Goal: Book appointment/travel/reservation

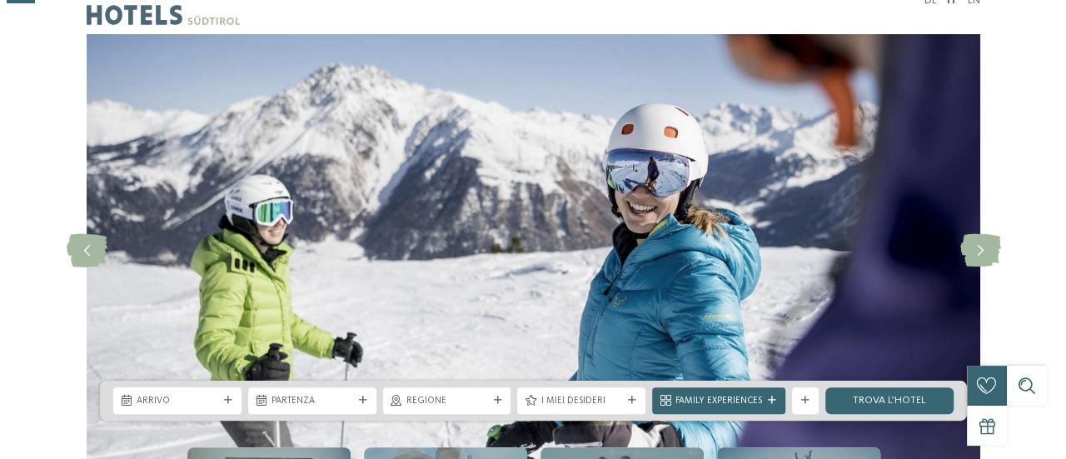
scroll to position [167, 0]
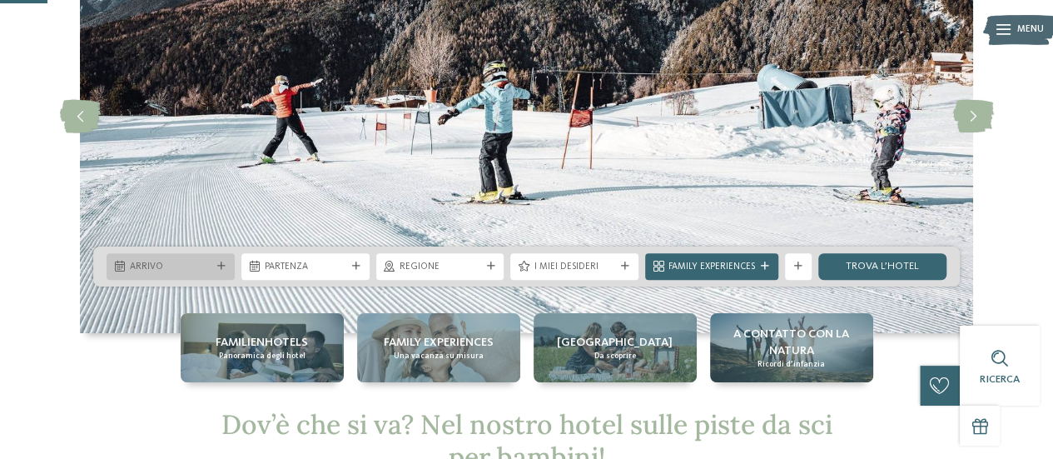
click at [155, 258] on div "Arrivo" at bounding box center [171, 266] width 128 height 27
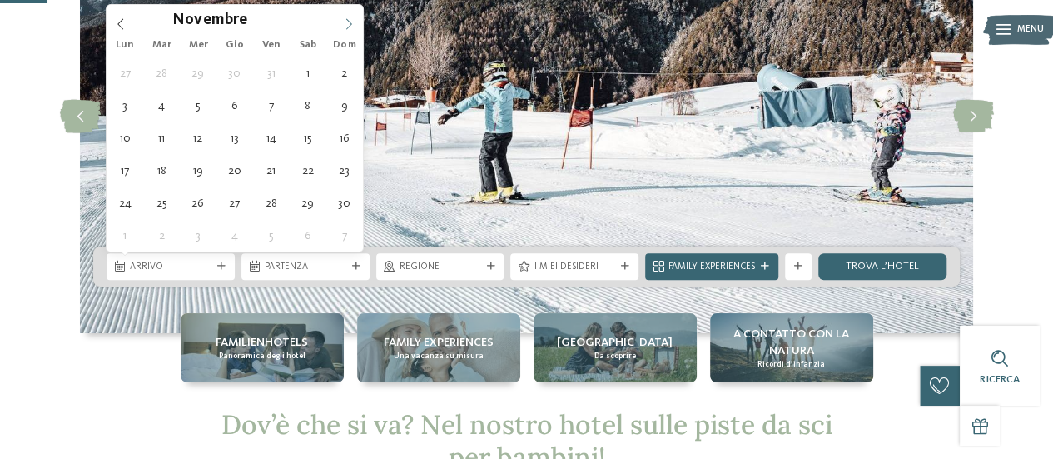
click at [346, 27] on icon at bounding box center [349, 23] width 6 height 11
type input "****"
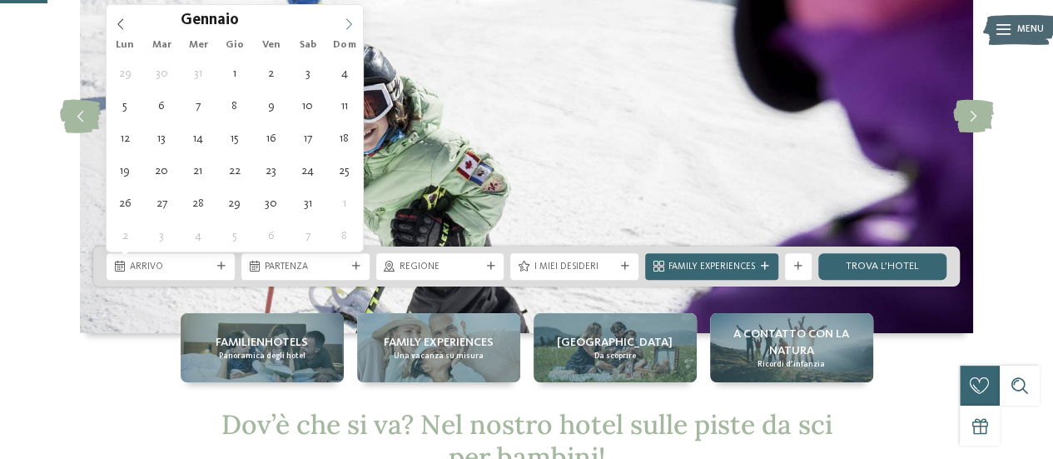
click at [346, 27] on icon at bounding box center [349, 23] width 6 height 11
type div "[DATE]"
type input "****"
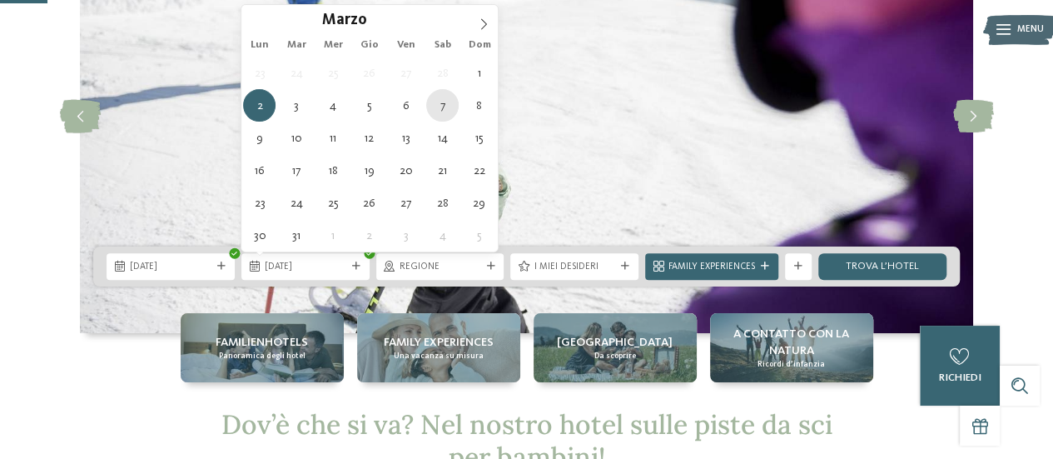
type div "[DATE]"
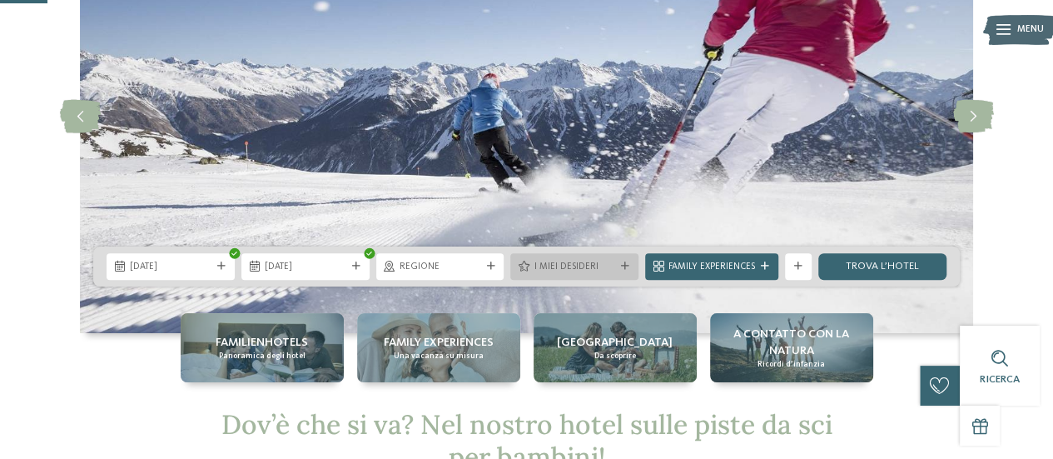
click at [581, 269] on span "I miei desideri" at bounding box center [575, 267] width 82 height 13
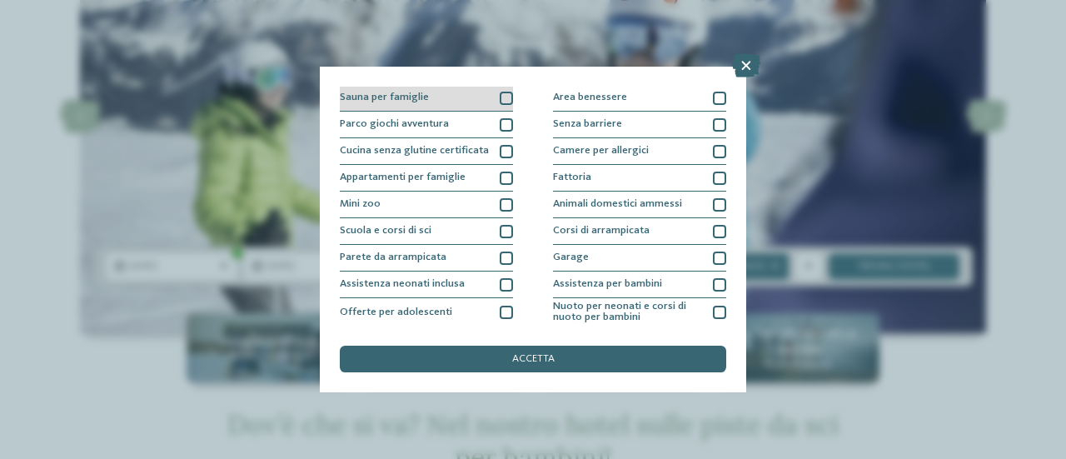
scroll to position [83, 0]
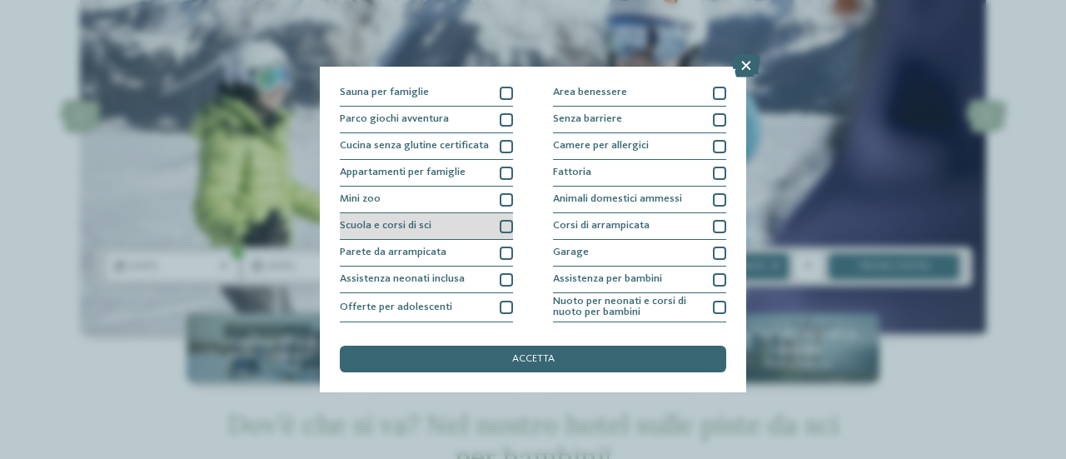
click at [465, 219] on div "Scuola e corsi di sci" at bounding box center [426, 226] width 173 height 27
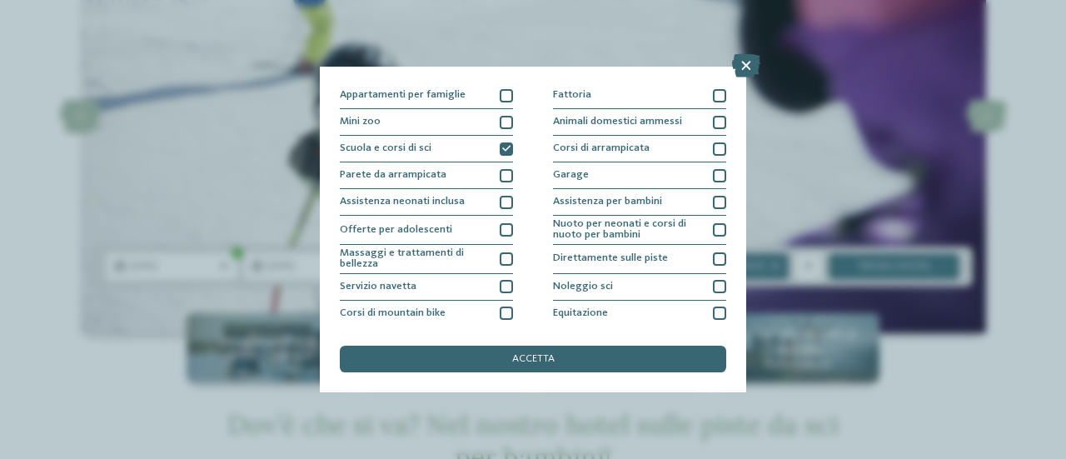
scroll to position [157, 0]
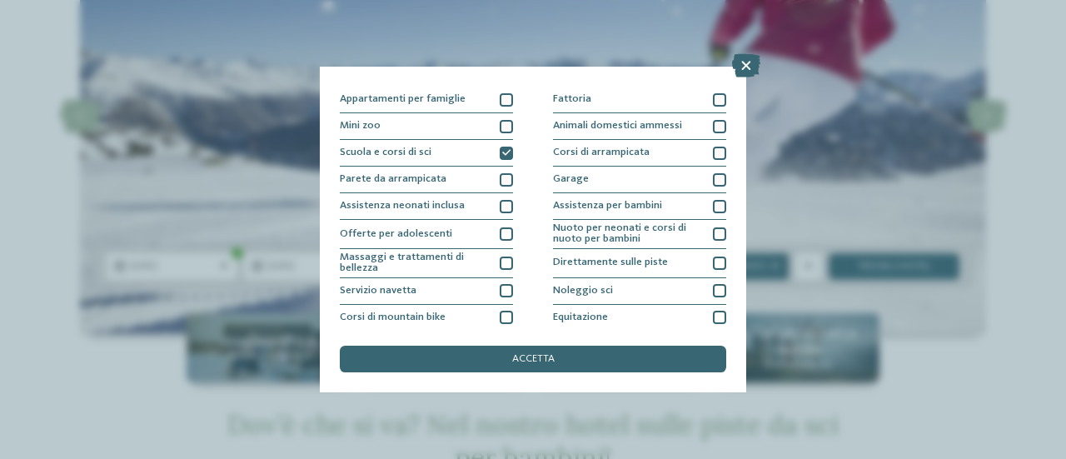
click at [628, 264] on span "Direttamente sulle piste" at bounding box center [610, 262] width 115 height 11
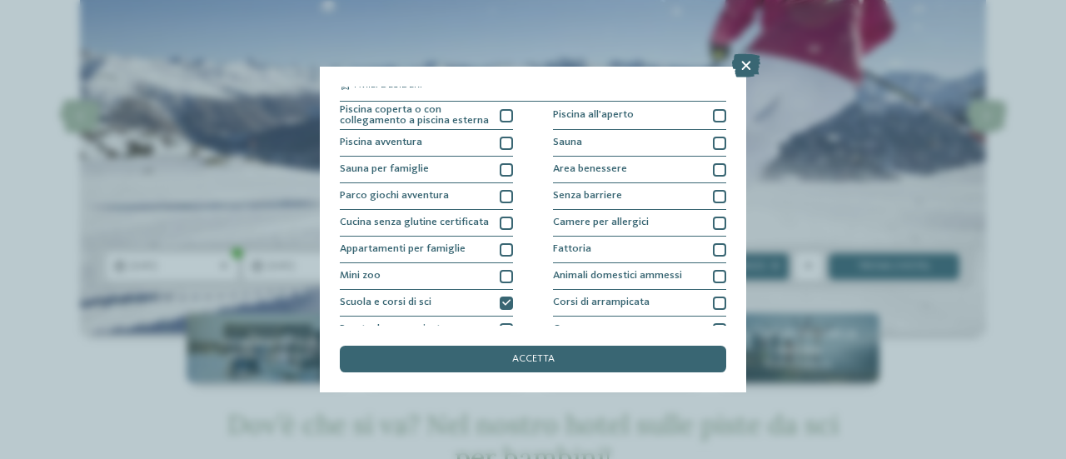
scroll to position [0, 0]
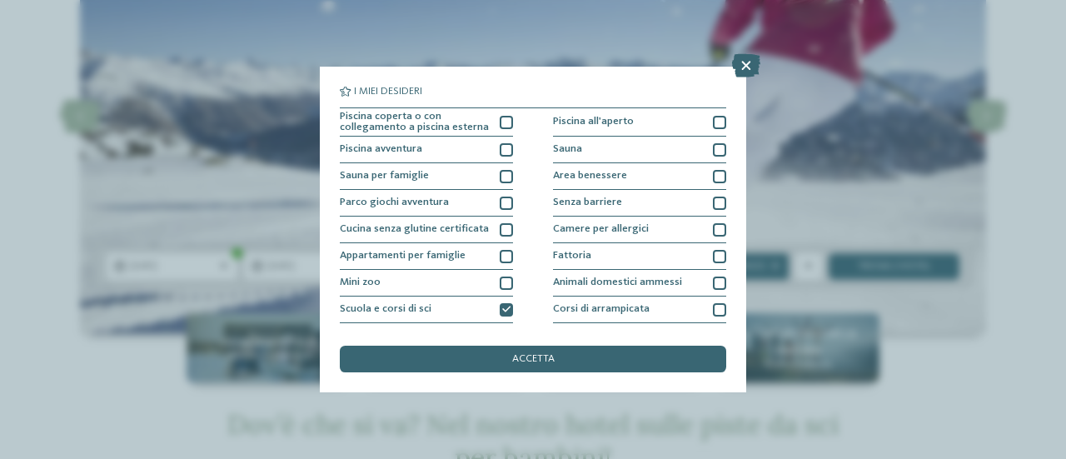
click at [611, 364] on div "accetta" at bounding box center [533, 359] width 386 height 27
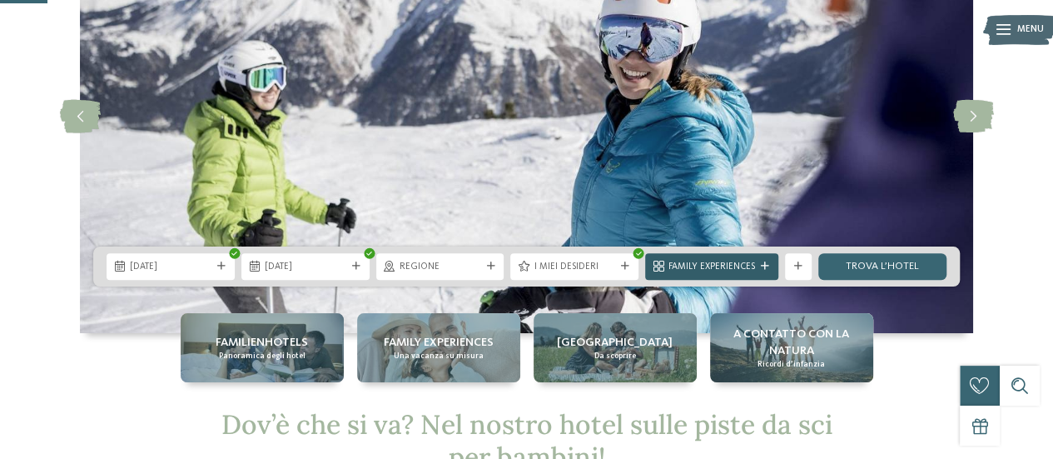
click at [752, 264] on span "Family Experiences" at bounding box center [712, 267] width 87 height 13
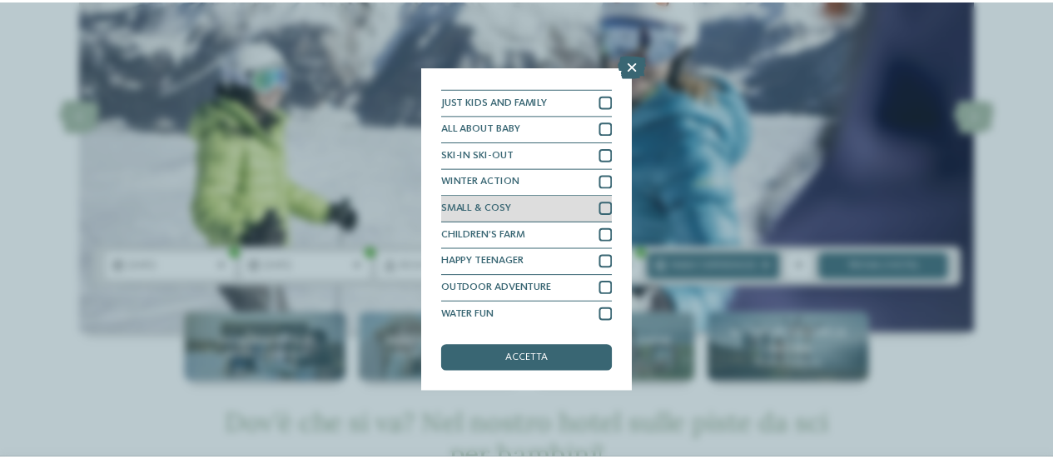
scroll to position [48, 0]
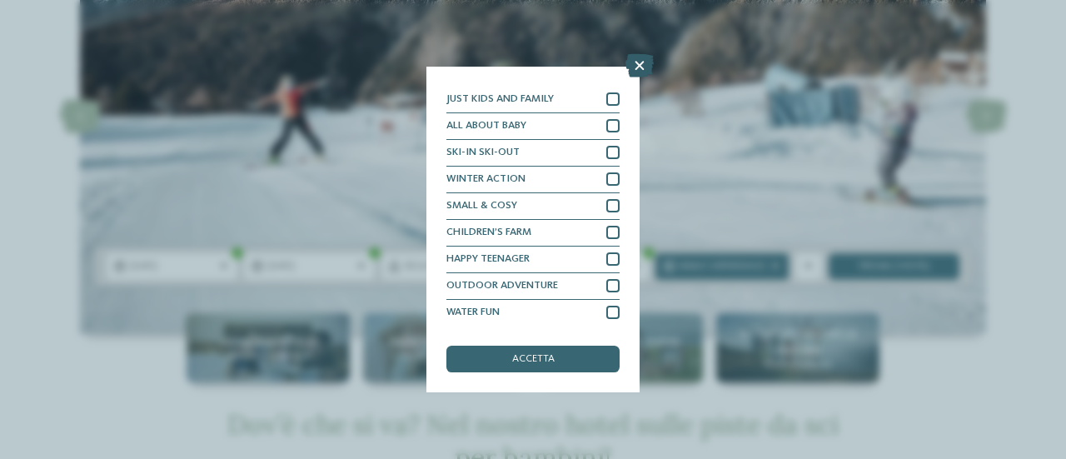
click at [643, 64] on icon at bounding box center [639, 65] width 28 height 23
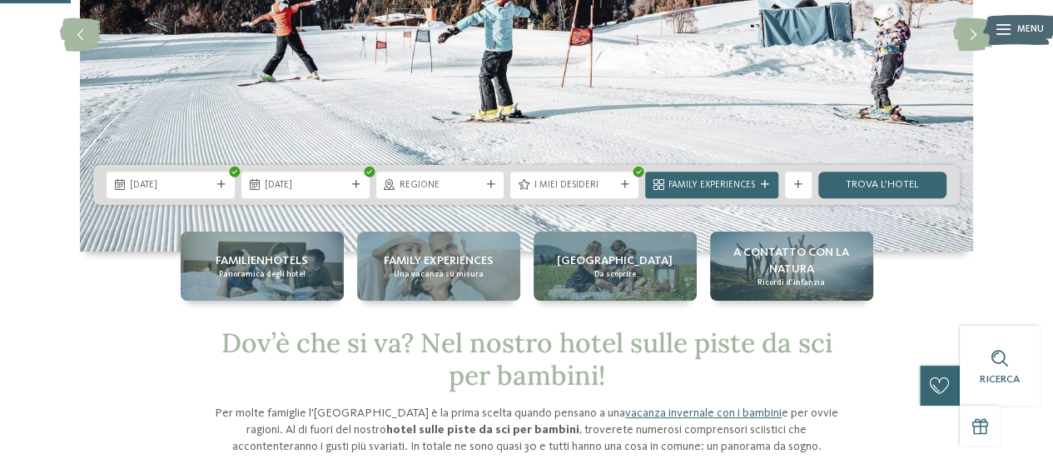
scroll to position [250, 0]
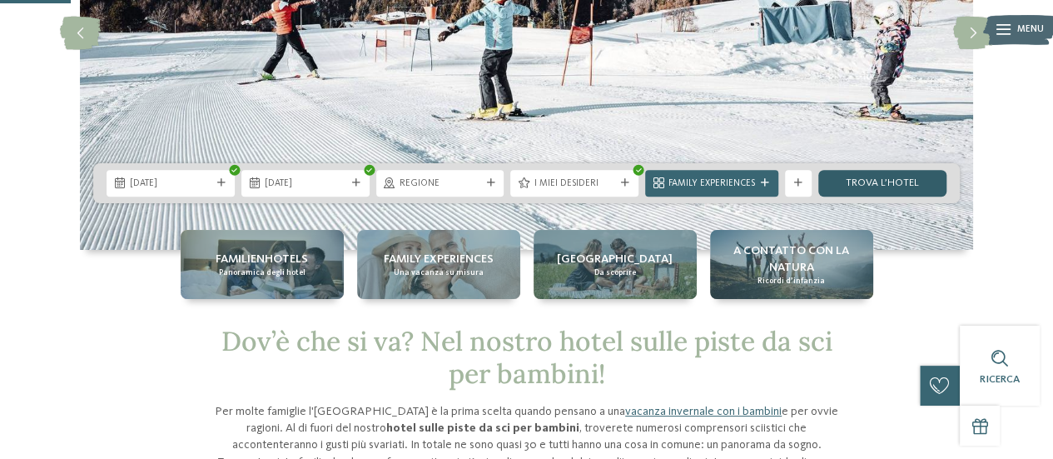
click at [864, 179] on link "trova l’hotel" at bounding box center [882, 183] width 128 height 27
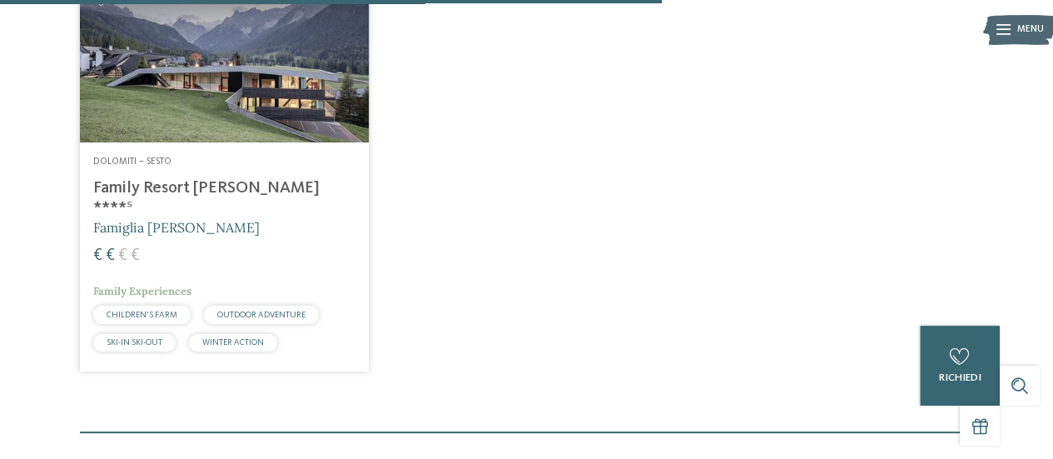
scroll to position [1471, 0]
